Goal: Communication & Community: Answer question/provide support

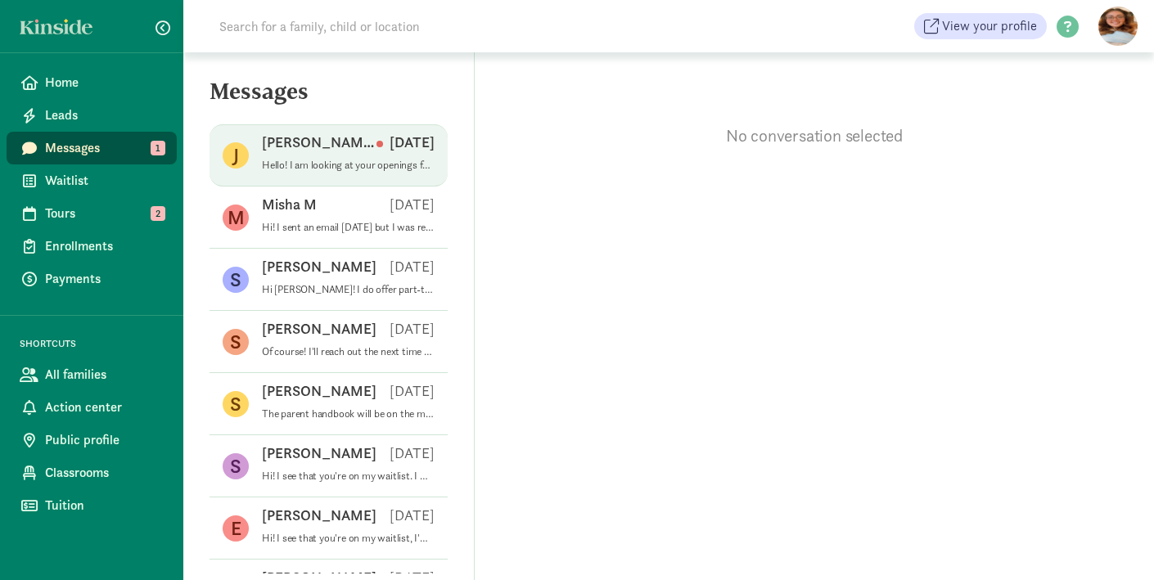
click at [339, 153] on div "[PERSON_NAME] [DATE]" at bounding box center [348, 146] width 173 height 26
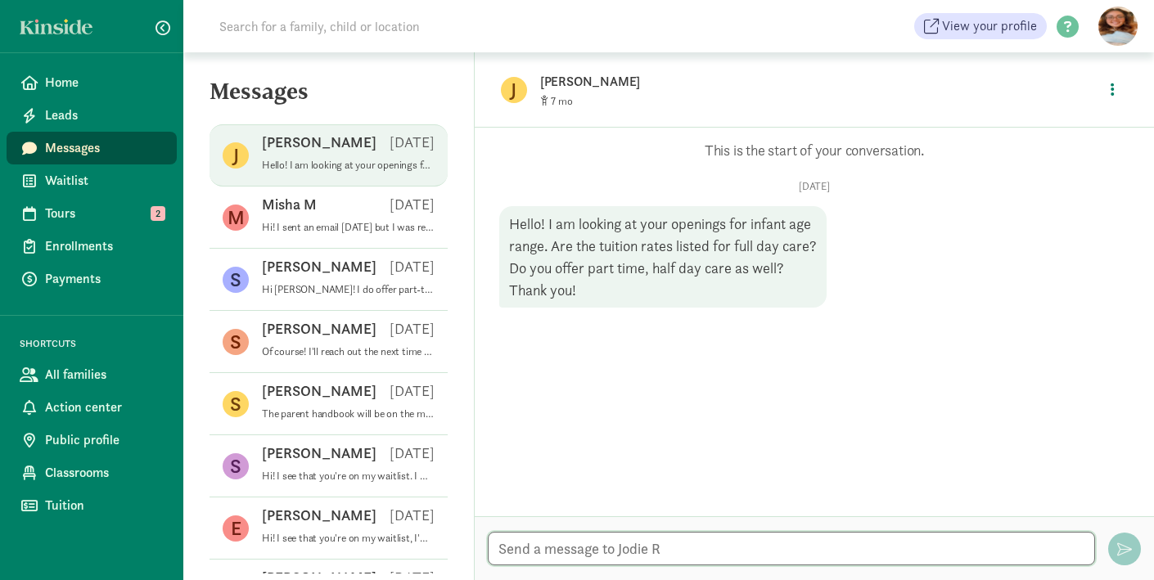
click at [786, 560] on textarea at bounding box center [791, 549] width 607 height 34
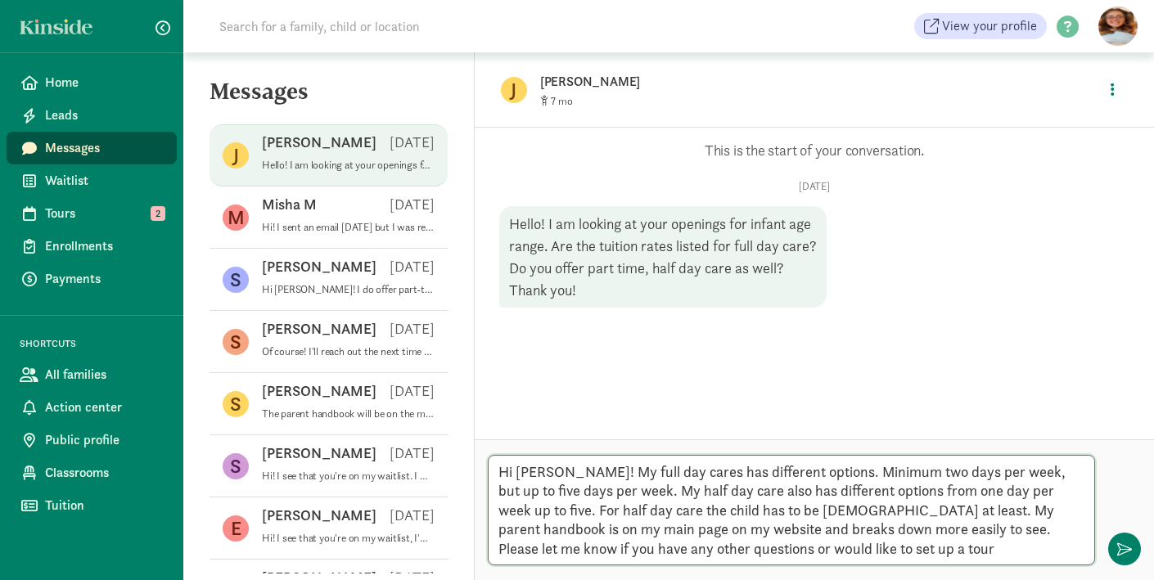
type textarea "Hi [PERSON_NAME]! My full day cares has different options. Minimum two days per…"
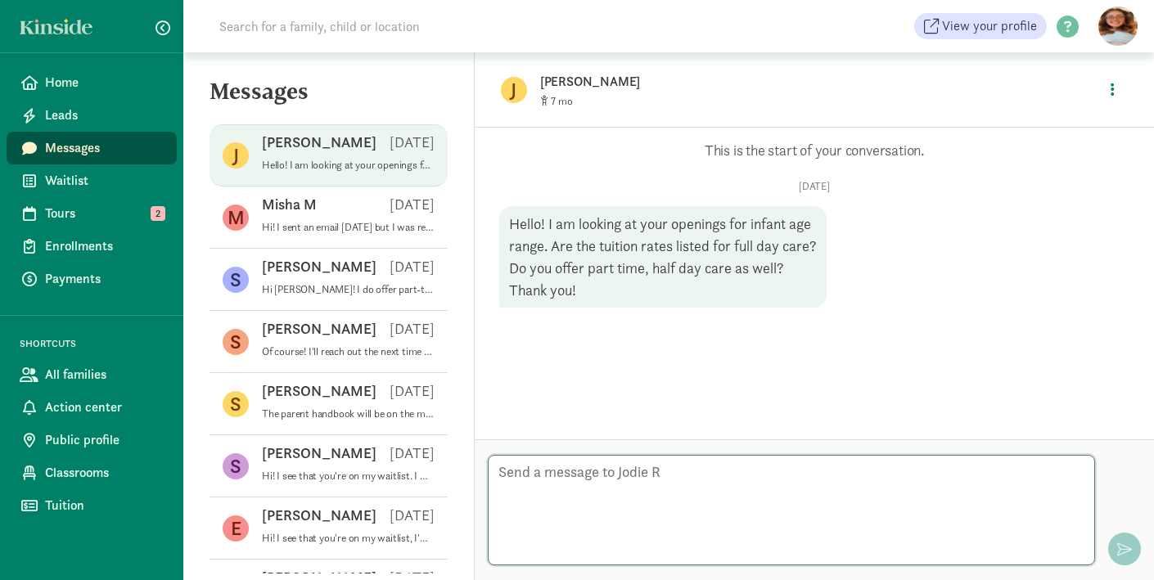
scroll to position [69, 0]
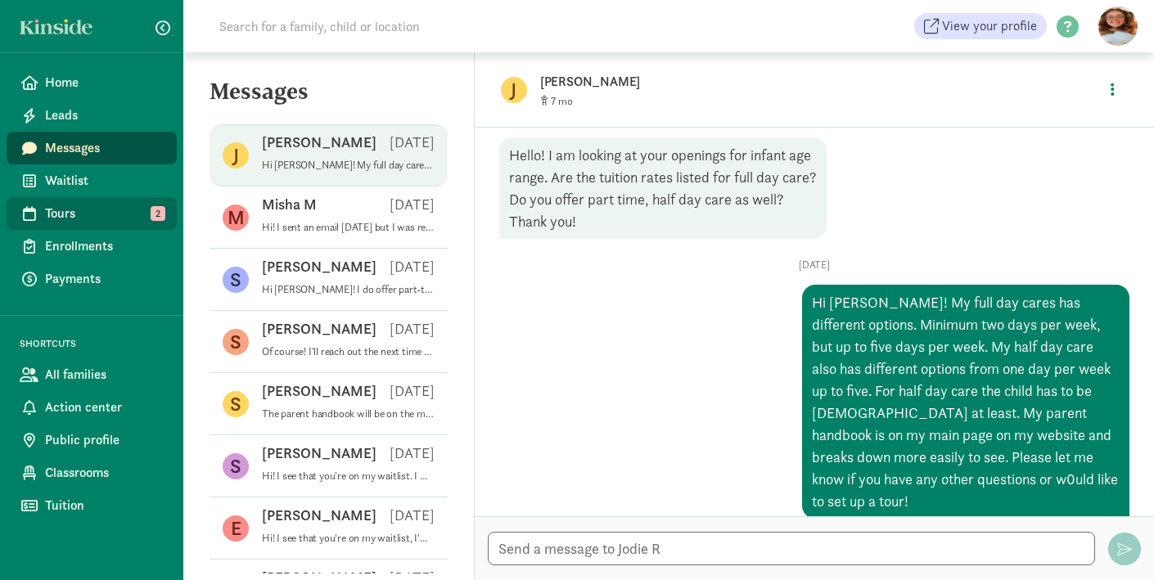
click at [111, 202] on link "Tours 2" at bounding box center [92, 213] width 170 height 33
